Goal: Obtain resource: Obtain resource

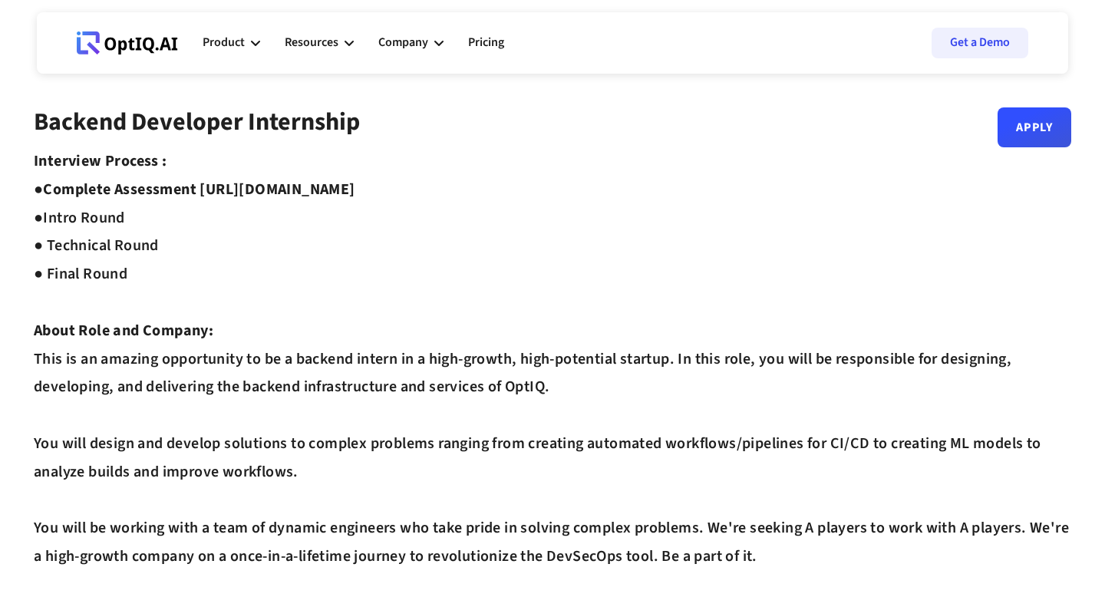
drag, startPoint x: 202, startPoint y: 189, endPoint x: 471, endPoint y: 188, distance: 269.3
click at [355, 188] on strong "Complete Assessment https://equip.co/assessments/GNUQn/ ●" at bounding box center [195, 204] width 322 height 50
drag, startPoint x: 483, startPoint y: 194, endPoint x: 208, endPoint y: 190, distance: 274.7
copy strong "https://equip.co/assessments/GNUQn/"
